Goal: Task Accomplishment & Management: Manage account settings

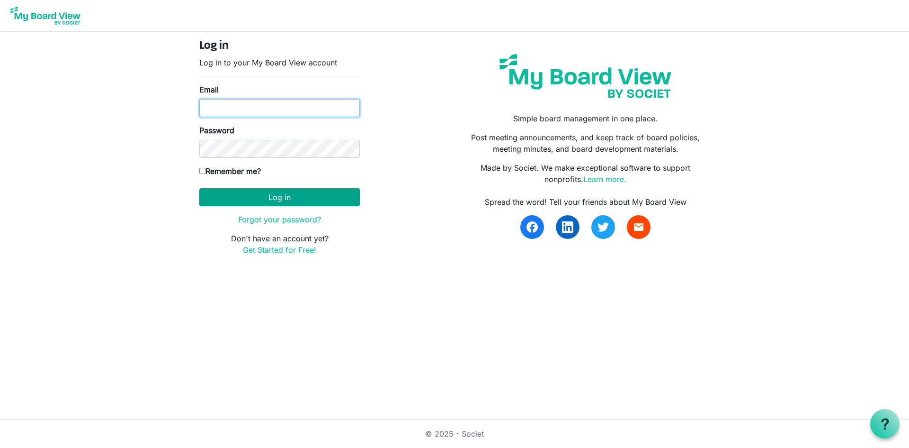
type input "[PERSON_NAME][EMAIL_ADDRESS][PERSON_NAME][DOMAIN_NAME]"
click at [337, 196] on button "Log in" at bounding box center [279, 197] width 161 height 18
type input "[PERSON_NAME][EMAIL_ADDRESS][PERSON_NAME][DOMAIN_NAME]"
click at [277, 202] on button "Log in" at bounding box center [279, 197] width 161 height 18
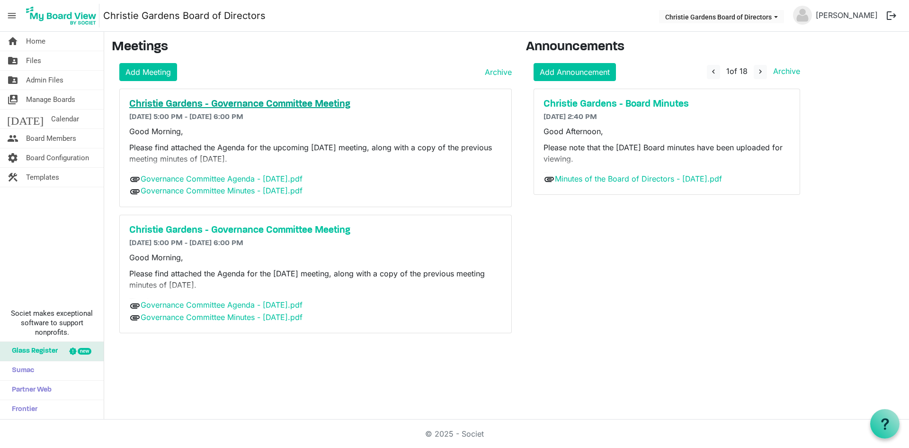
click at [167, 105] on h5 "Christie Gardens - Governance Committee Meeting" at bounding box center [315, 103] width 373 height 11
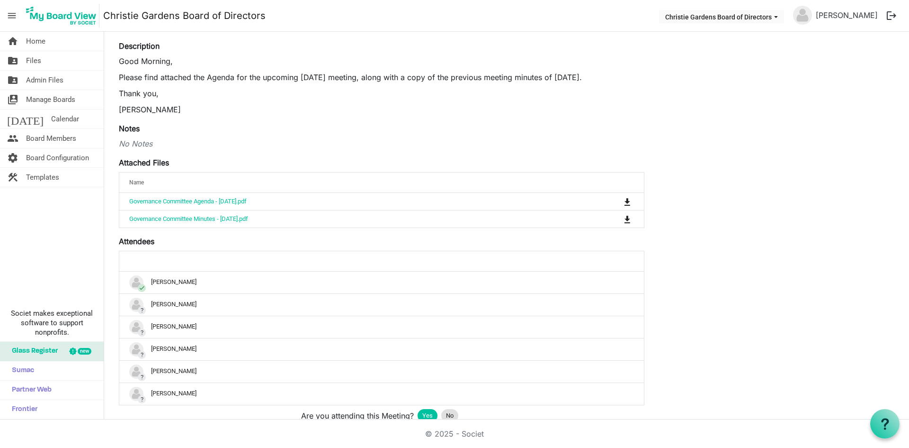
scroll to position [142, 0]
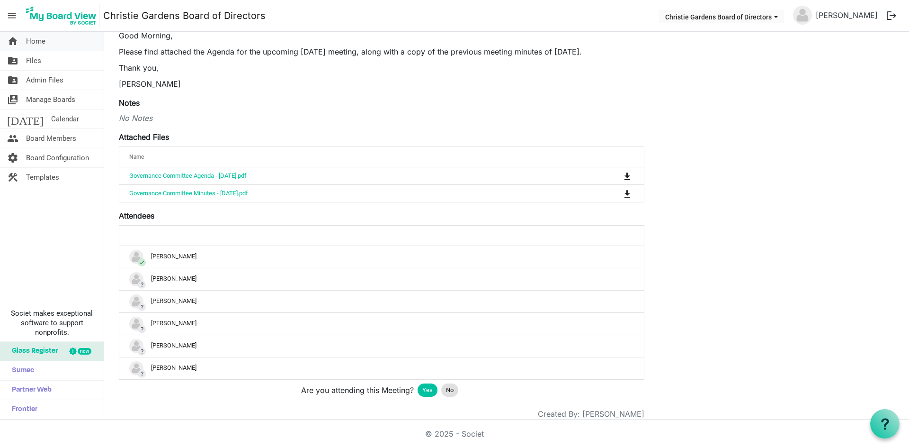
click at [38, 39] on span "Home" at bounding box center [35, 41] width 19 height 19
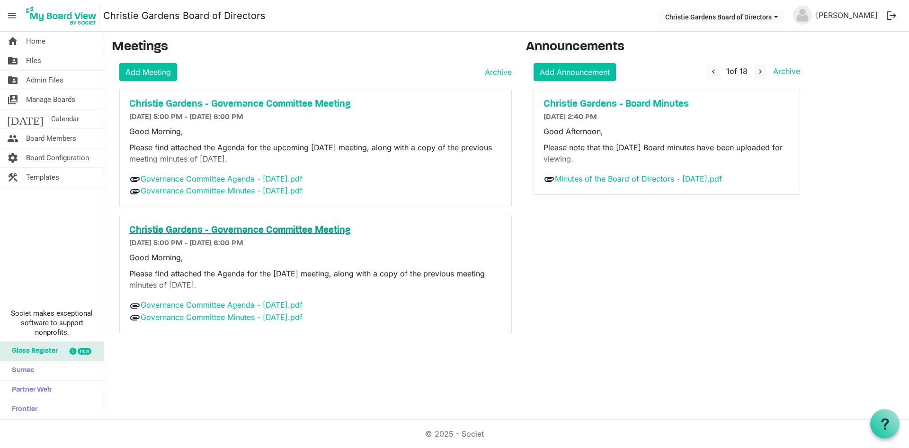
click at [181, 230] on h5 "Christie Gardens - Governance Committee Meeting" at bounding box center [315, 229] width 373 height 11
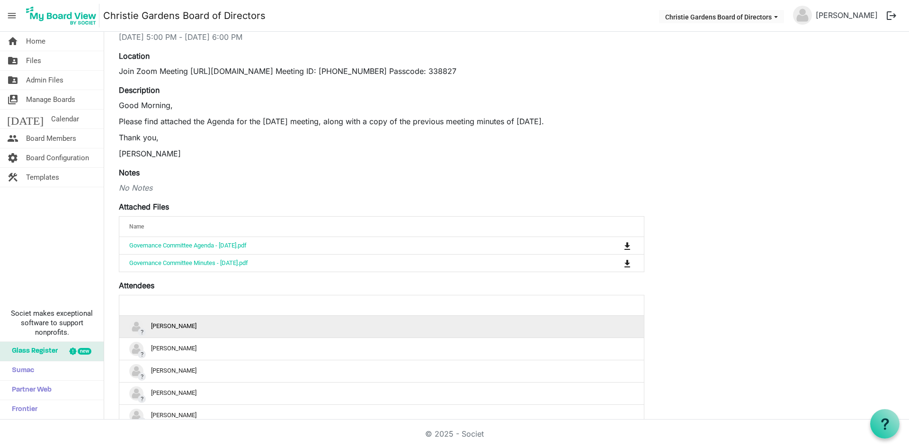
scroll to position [161, 0]
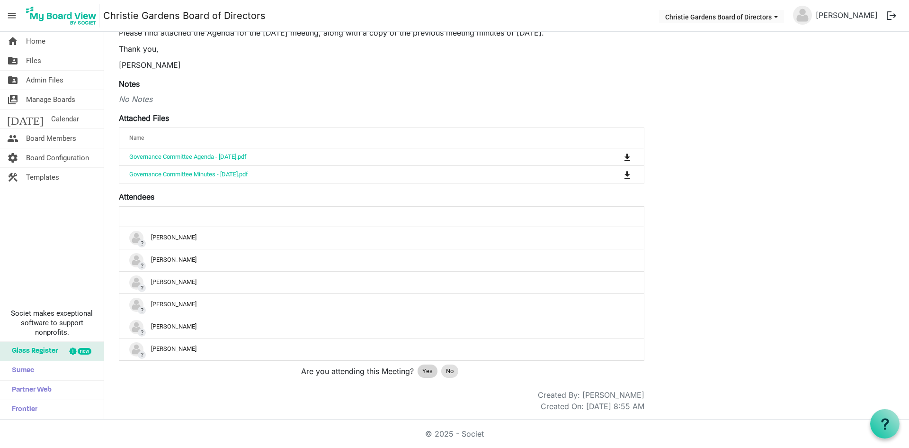
click at [421, 369] on div "Yes" at bounding box center [428, 370] width 20 height 13
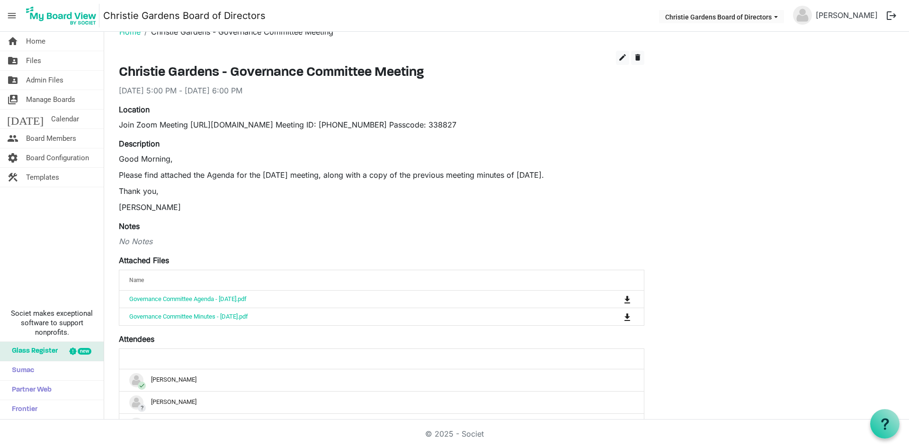
scroll to position [0, 0]
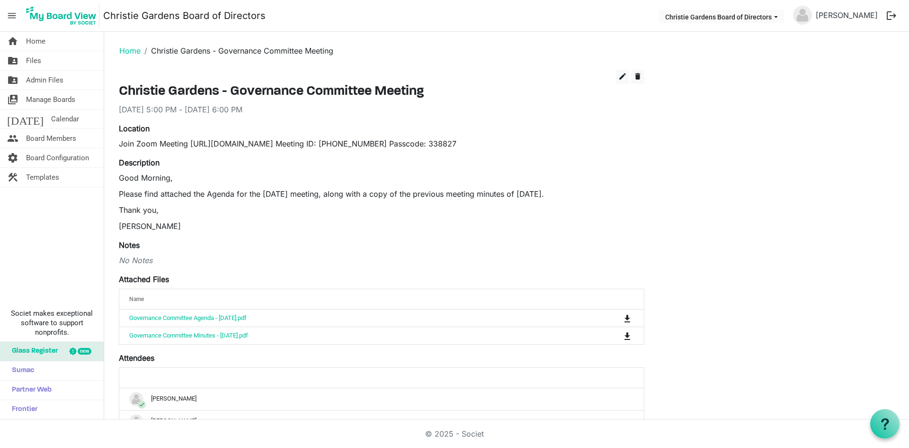
click at [257, 274] on div "Attached Files Name attachedFilesGrid_header_table Governance Committee Agenda …" at bounding box center [382, 309] width 526 height 72
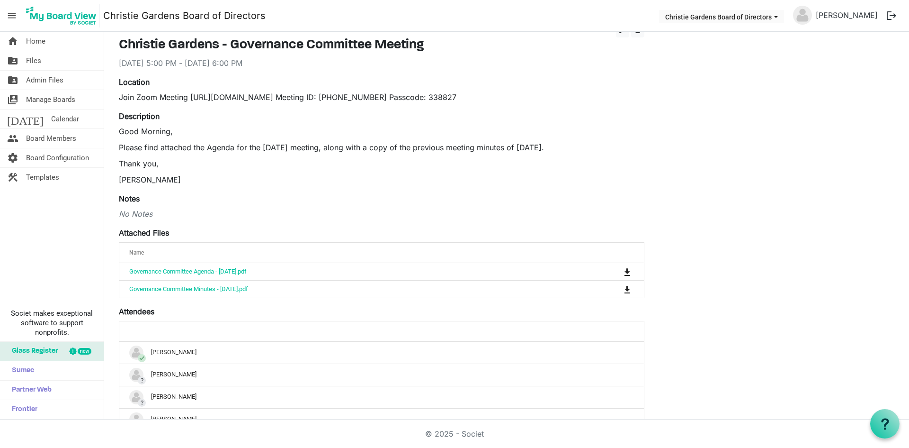
scroll to position [161, 0]
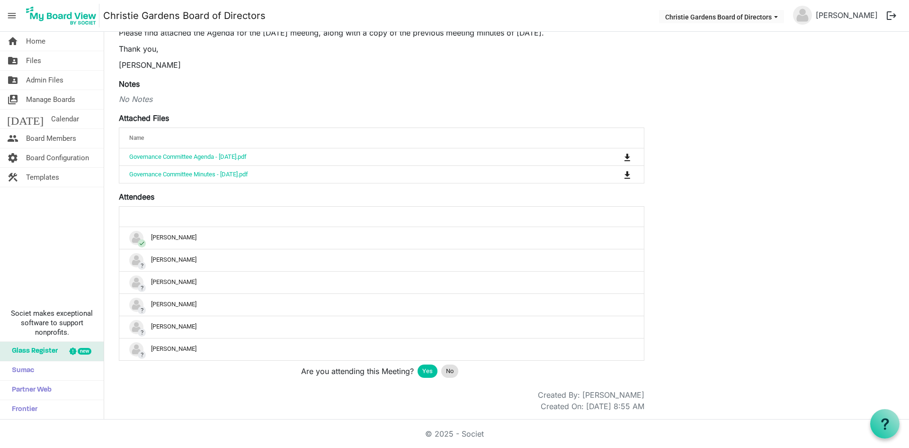
click at [163, 377] on div "Are you attending this Meeting? Yes No" at bounding box center [382, 370] width 526 height 21
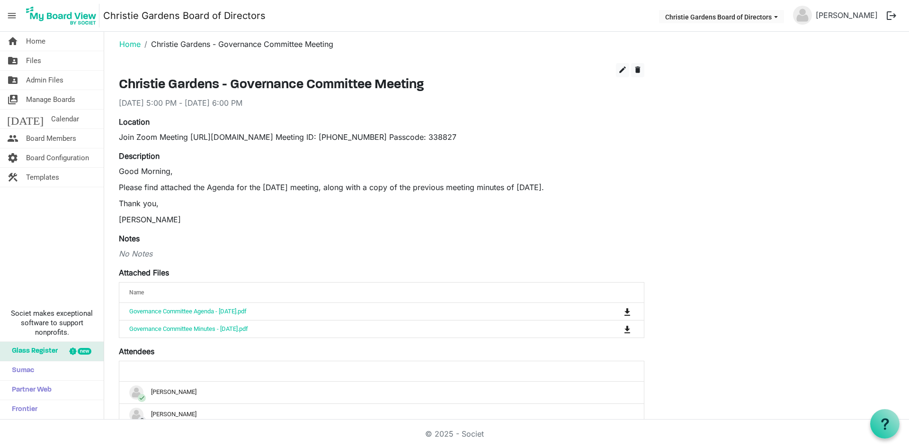
scroll to position [0, 0]
